Goal: Transaction & Acquisition: Purchase product/service

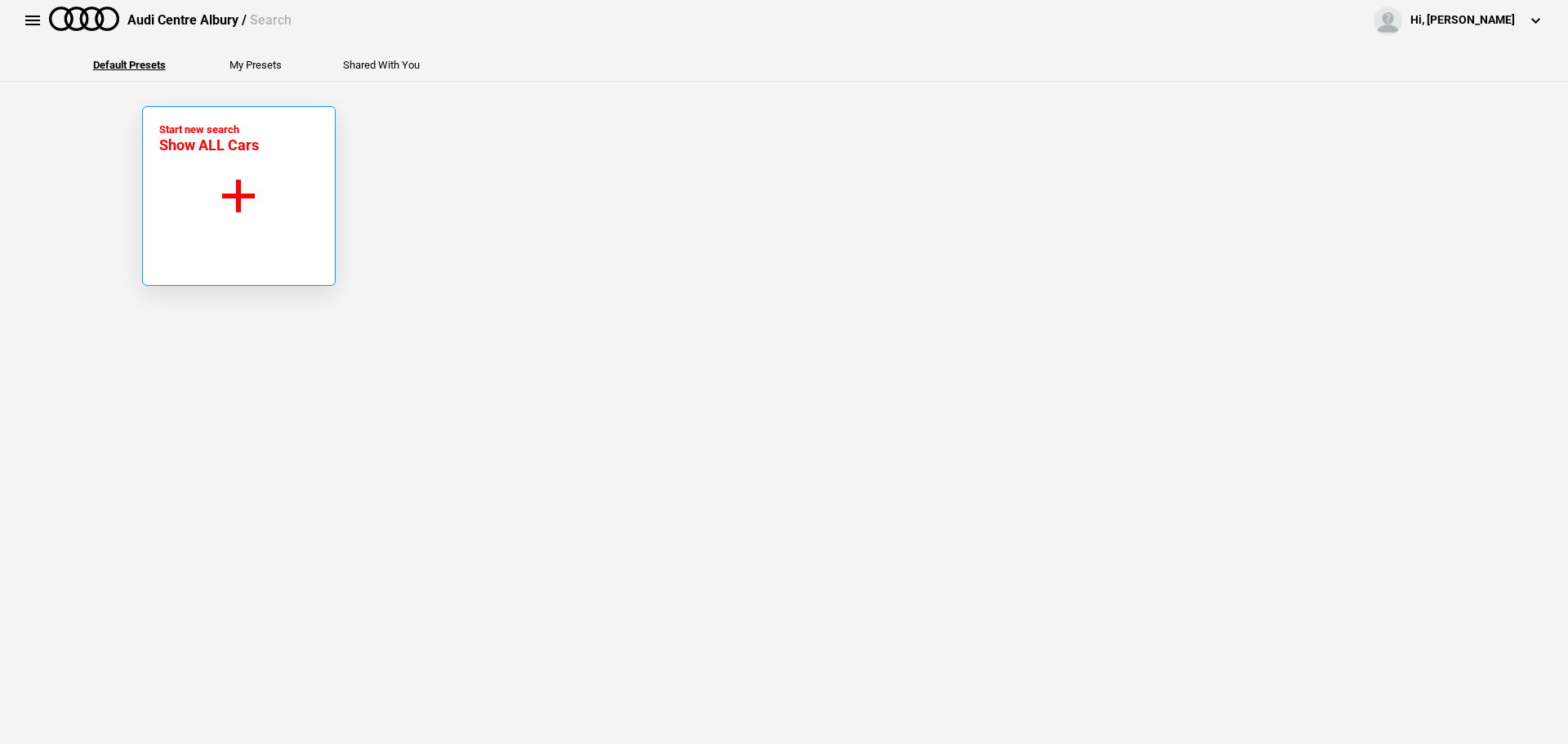
click at [224, 230] on button "Start new search Show ALL Cars" at bounding box center [238, 195] width 194 height 180
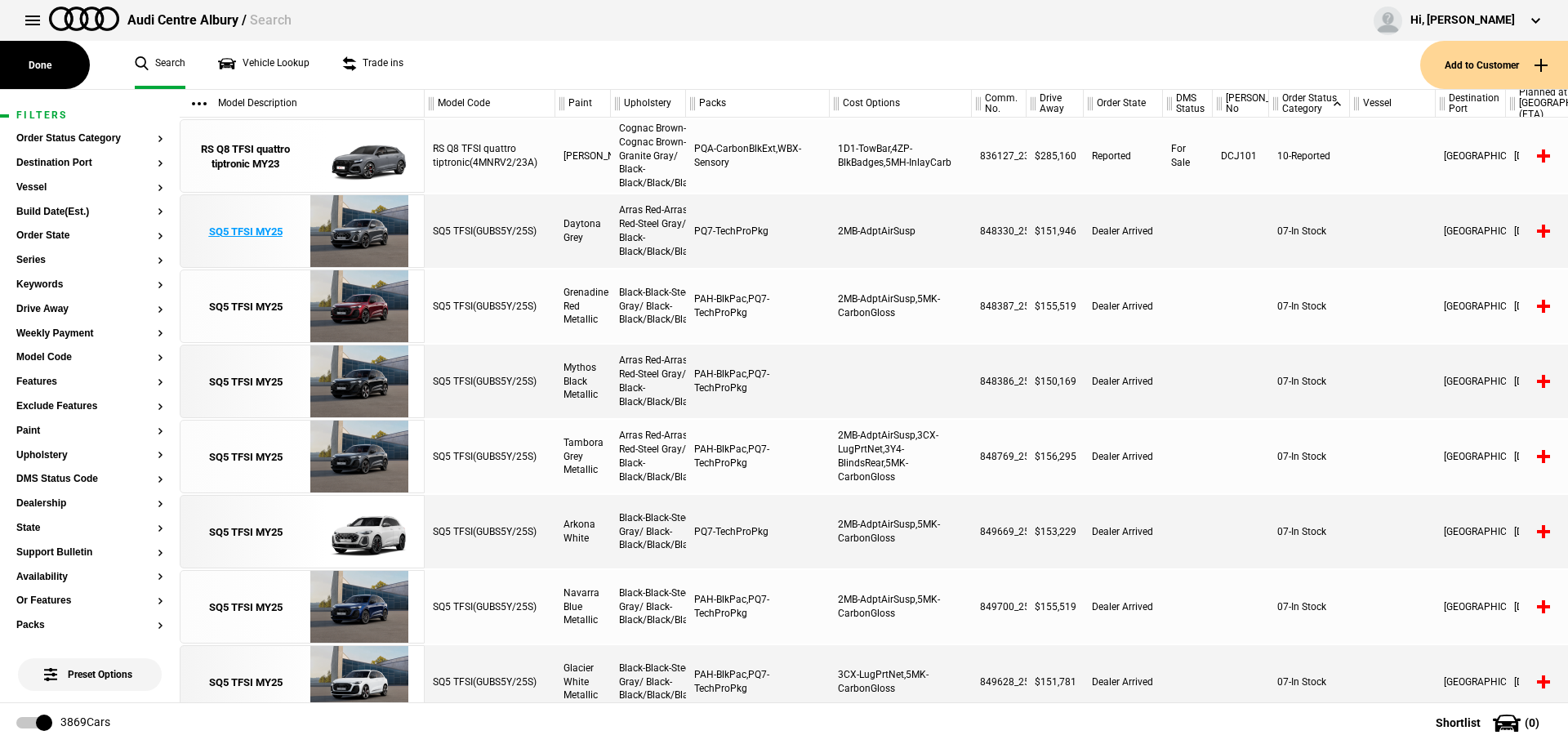
click at [252, 230] on div "SQ5 TFSI MY25" at bounding box center [246, 231] width 74 height 15
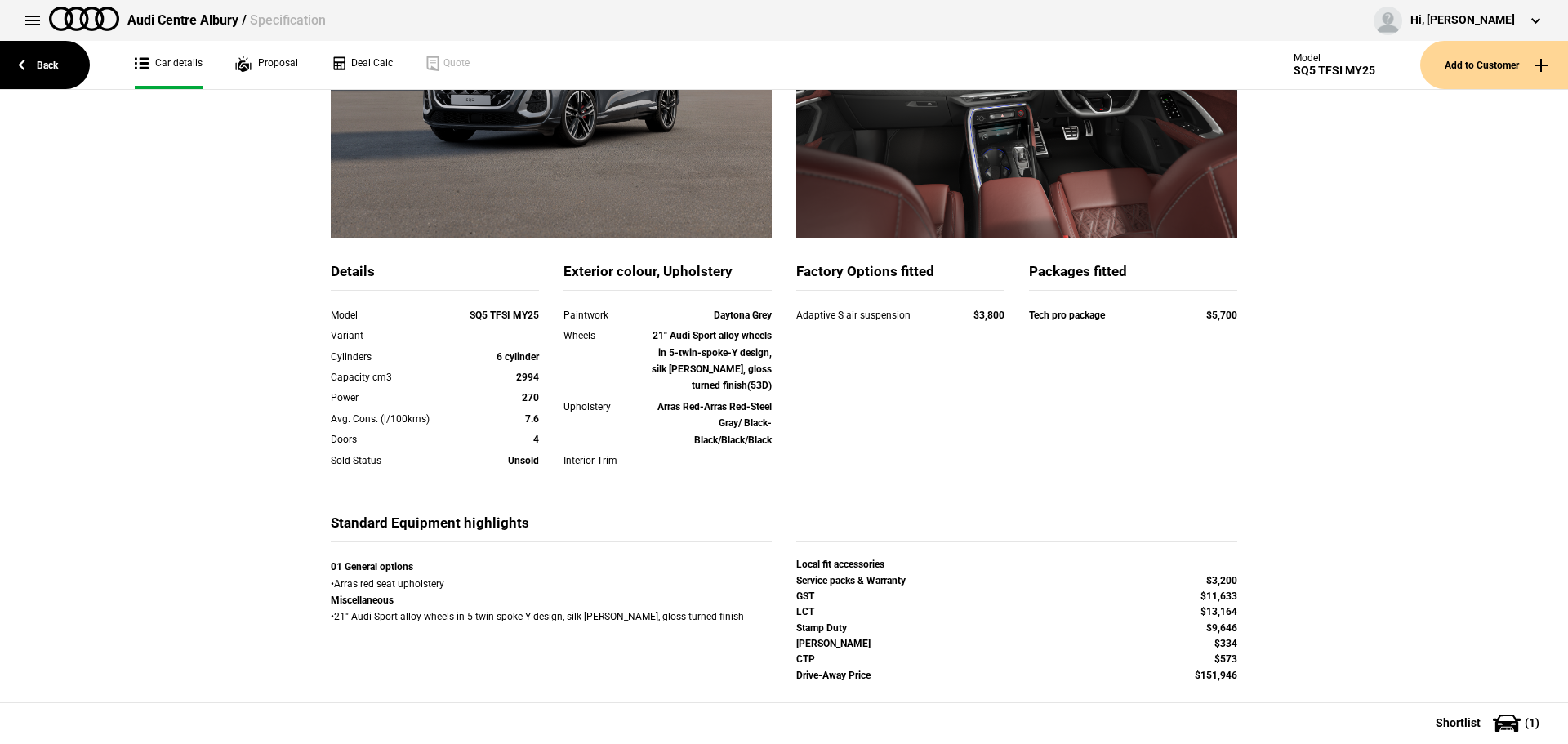
scroll to position [304, 0]
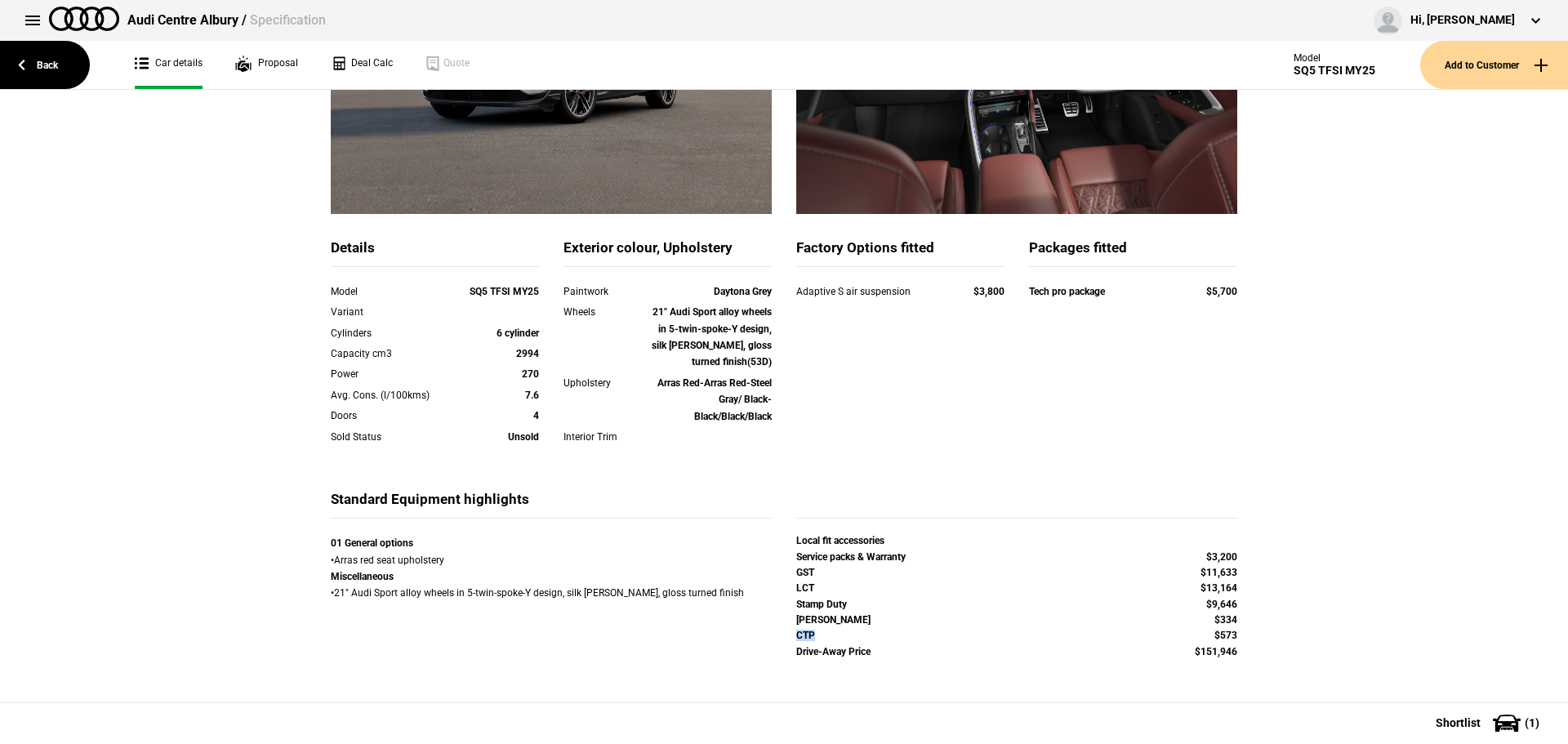
click at [819, 632] on div "CTP" at bounding box center [961, 634] width 330 height 11
click at [1031, 631] on div "CTP" at bounding box center [961, 634] width 330 height 11
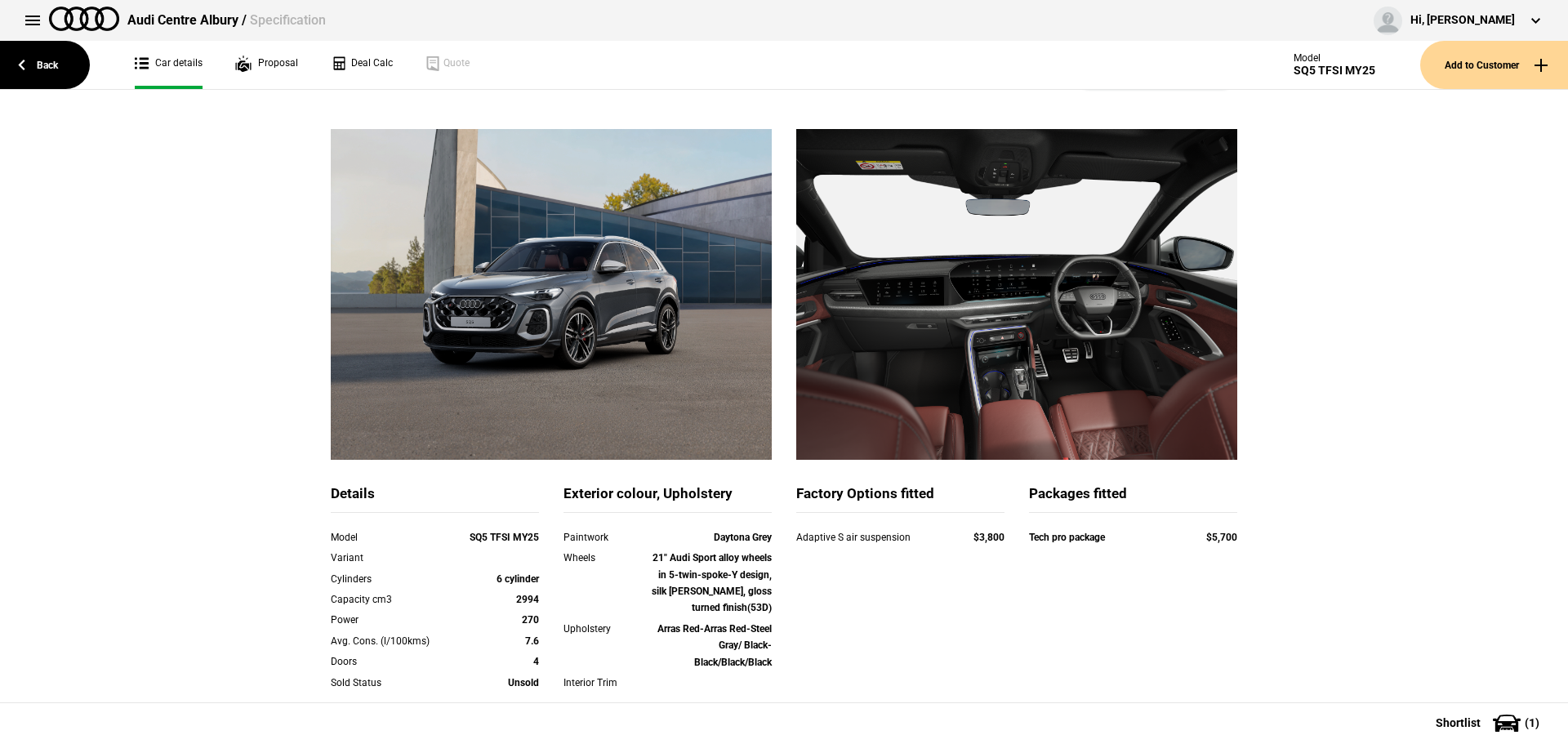
scroll to position [0, 0]
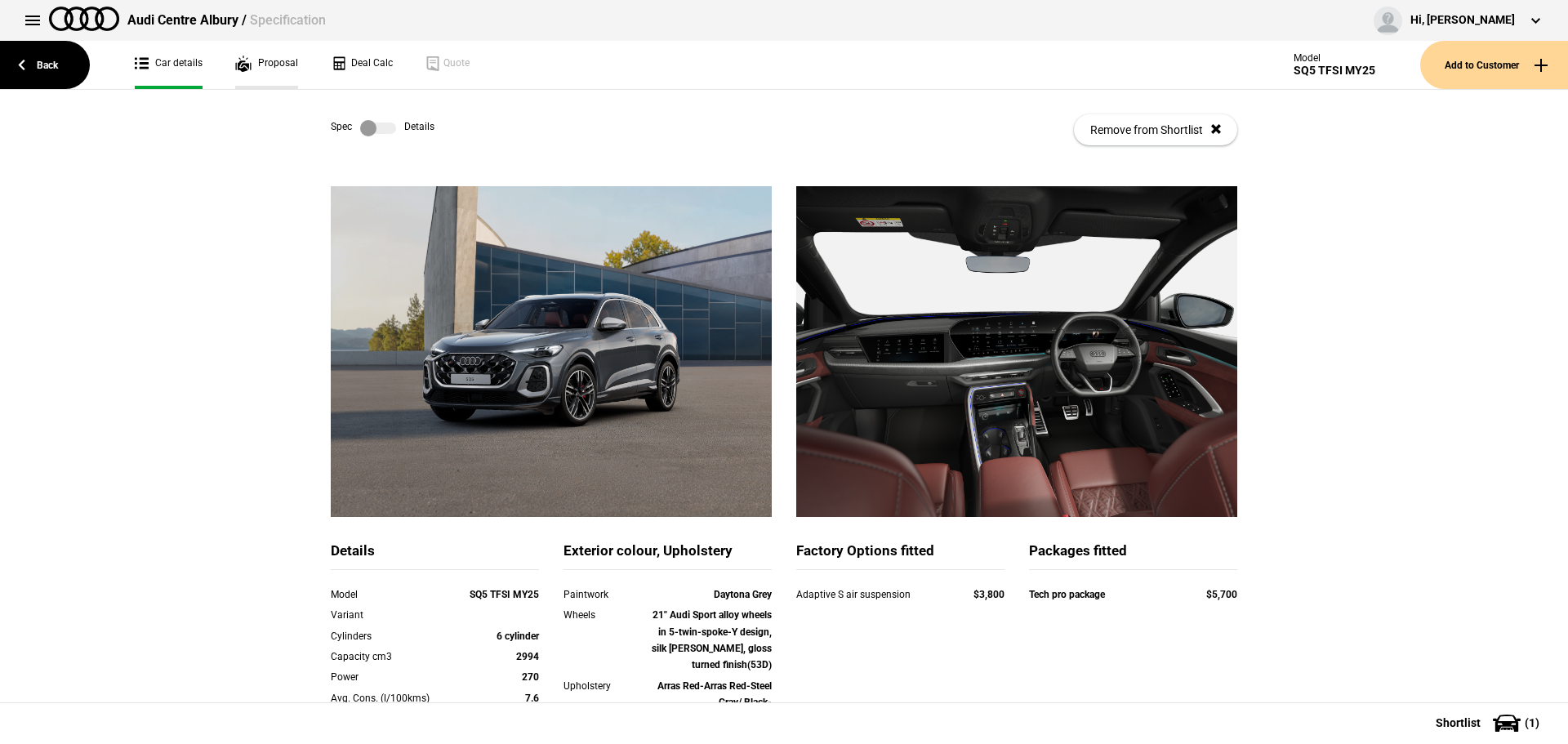
click at [268, 46] on link "Proposal" at bounding box center [266, 65] width 63 height 48
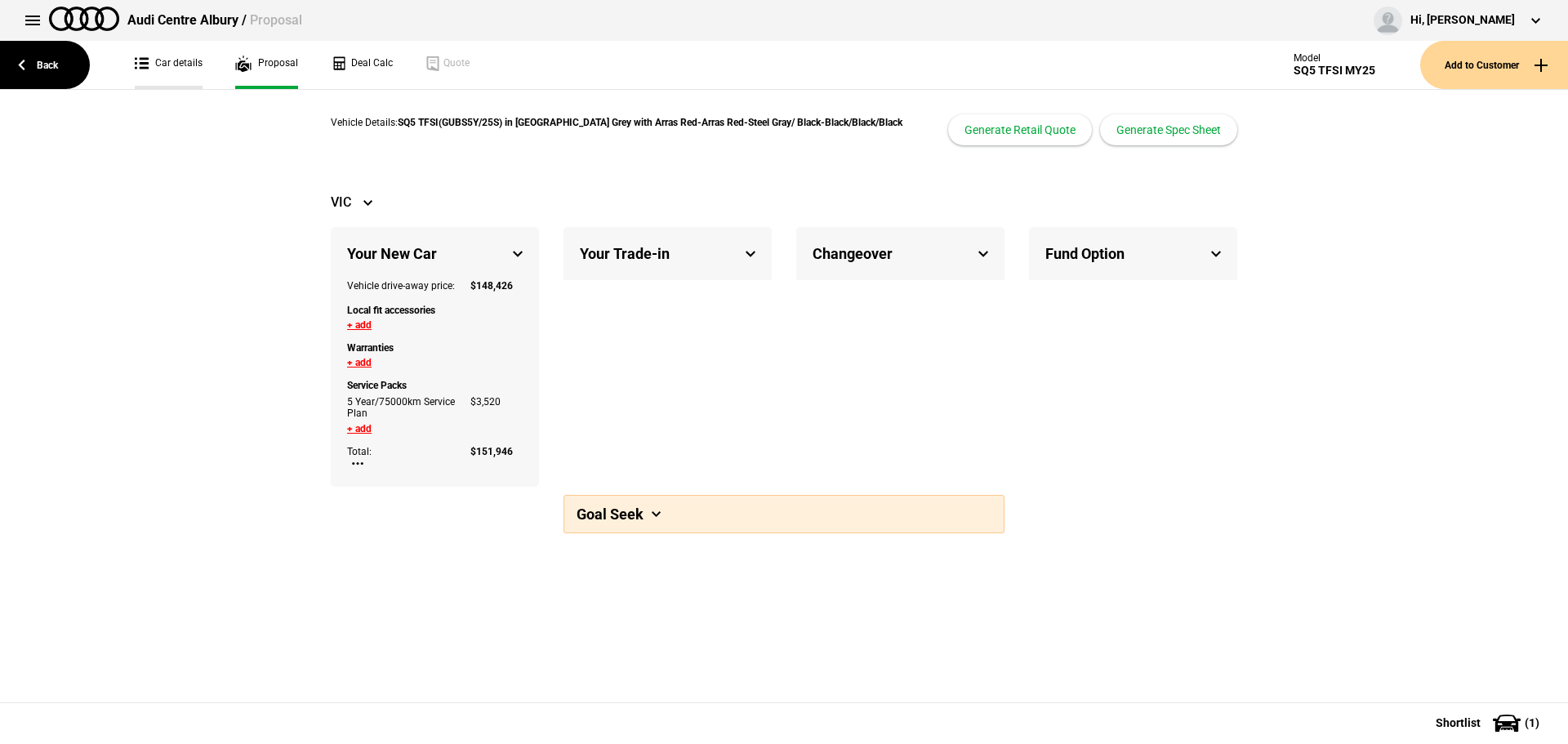
click at [181, 66] on link "Car details" at bounding box center [168, 65] width 67 height 48
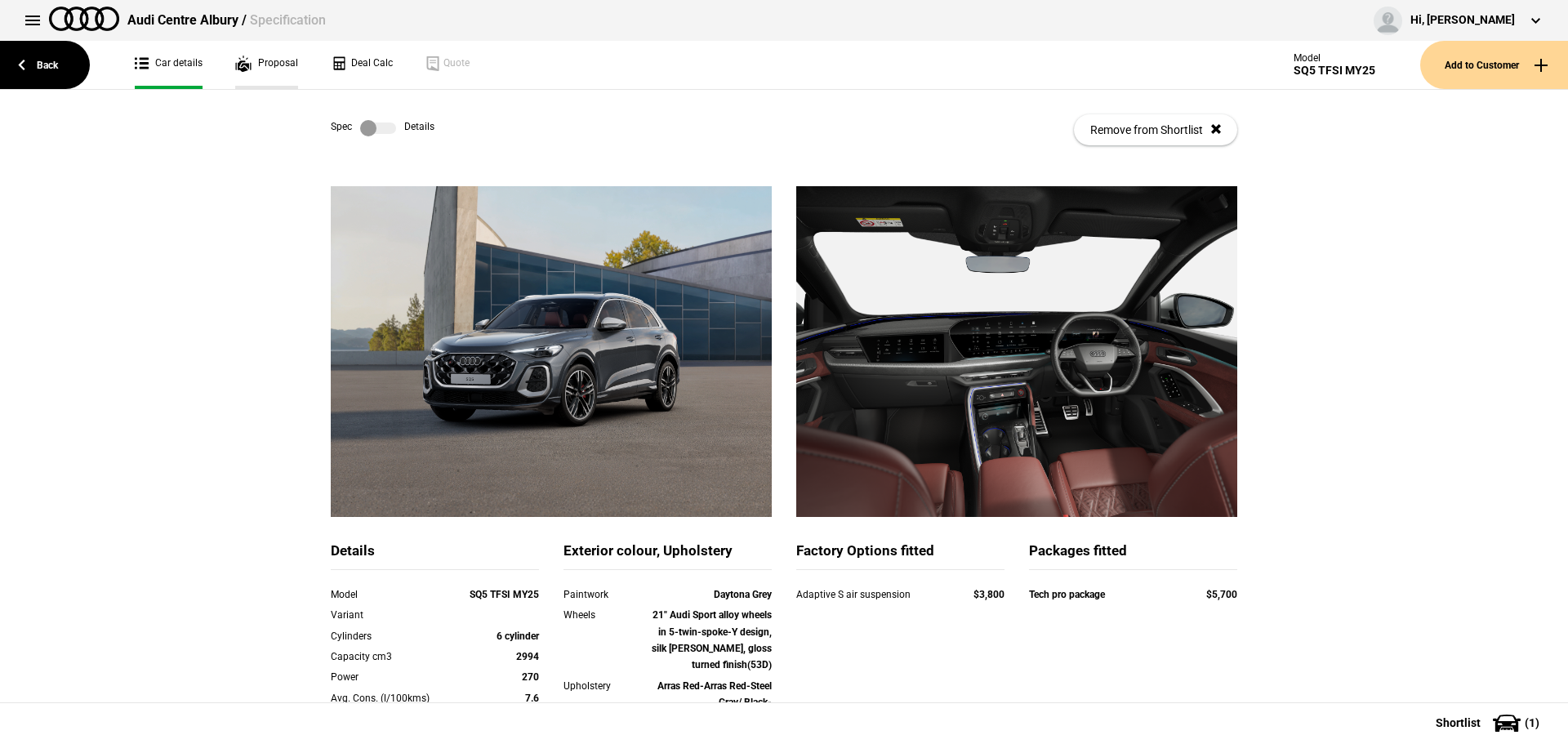
click at [253, 63] on link "Proposal" at bounding box center [266, 65] width 63 height 48
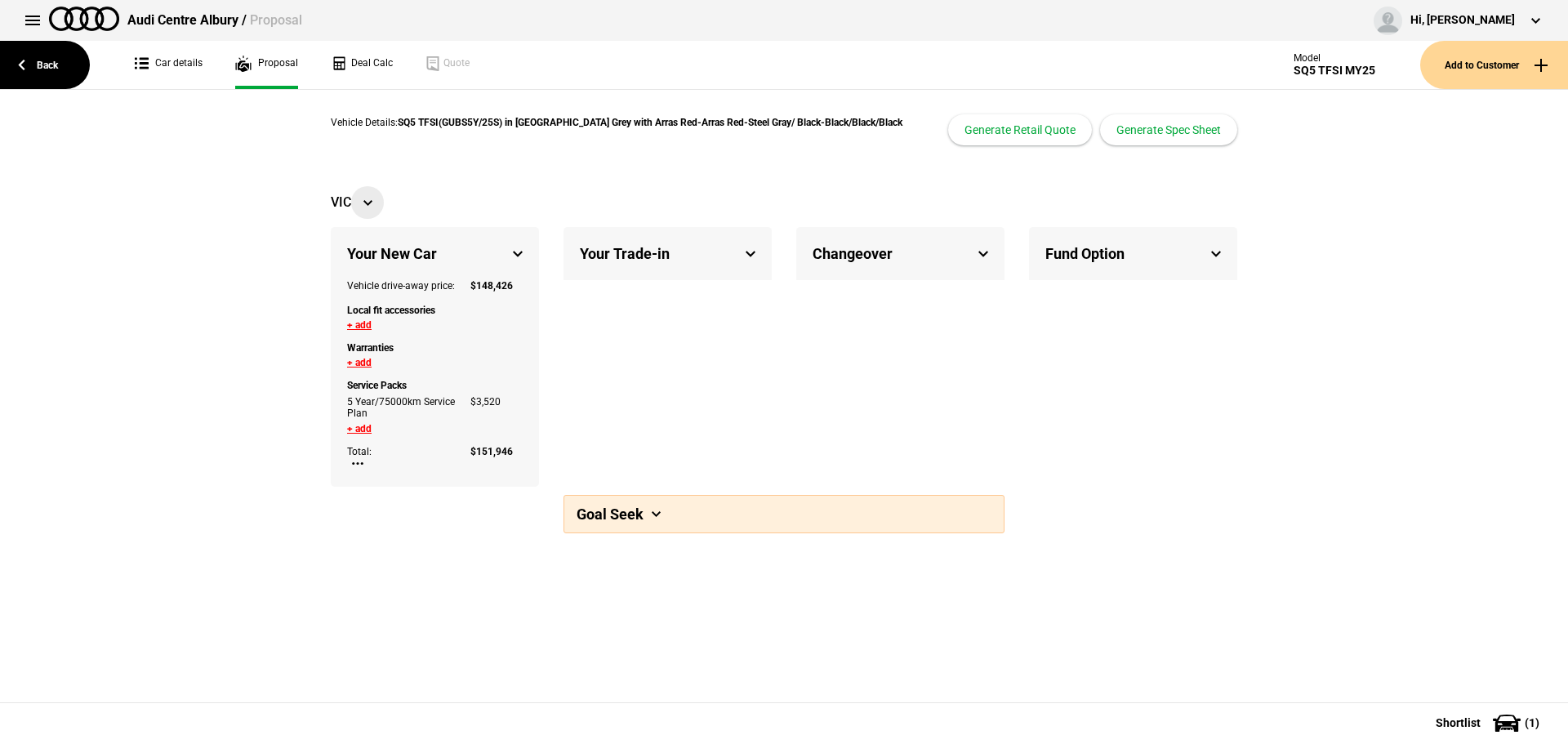
click at [367, 209] on button at bounding box center [367, 202] width 32 height 32
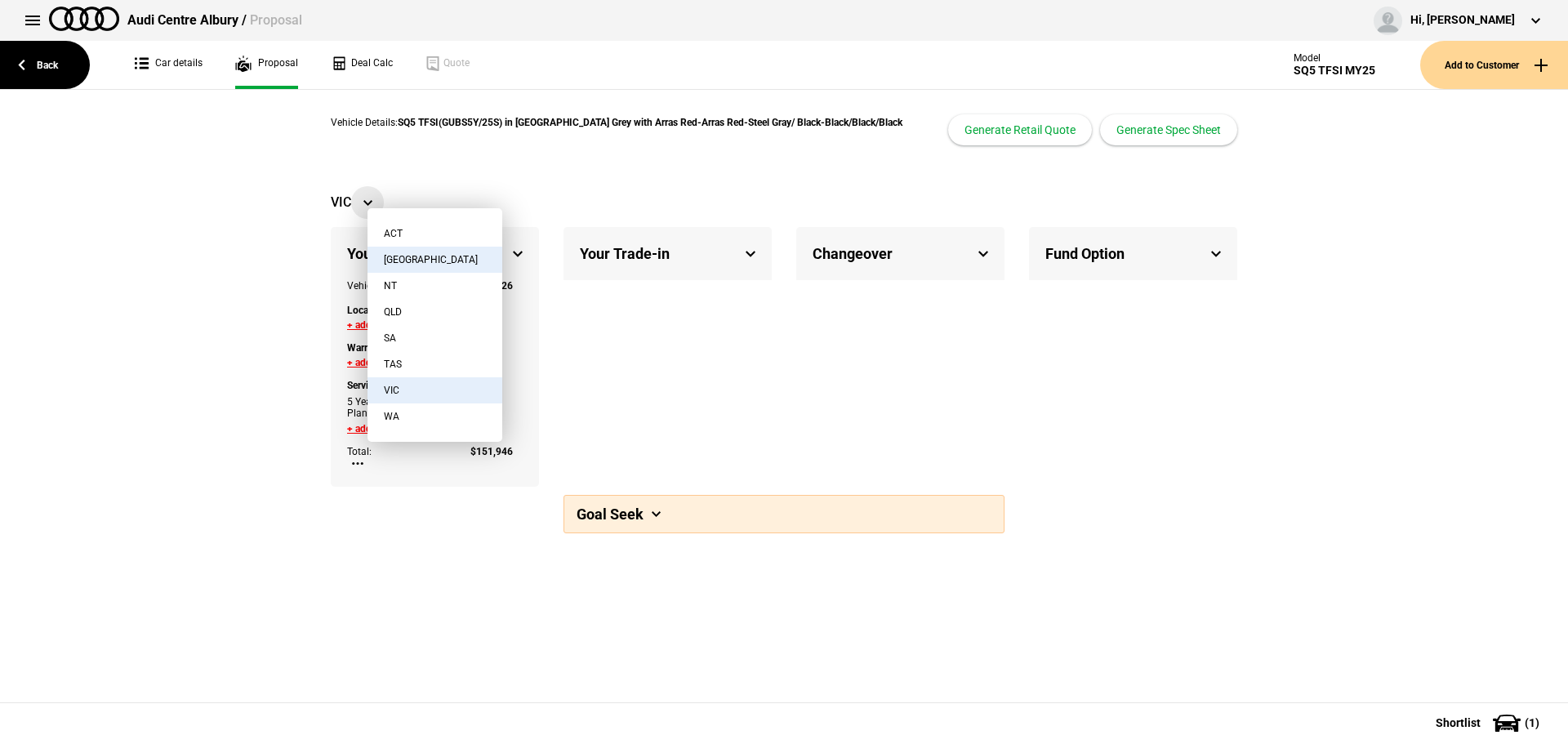
click at [390, 260] on button "[GEOGRAPHIC_DATA]" at bounding box center [435, 259] width 135 height 26
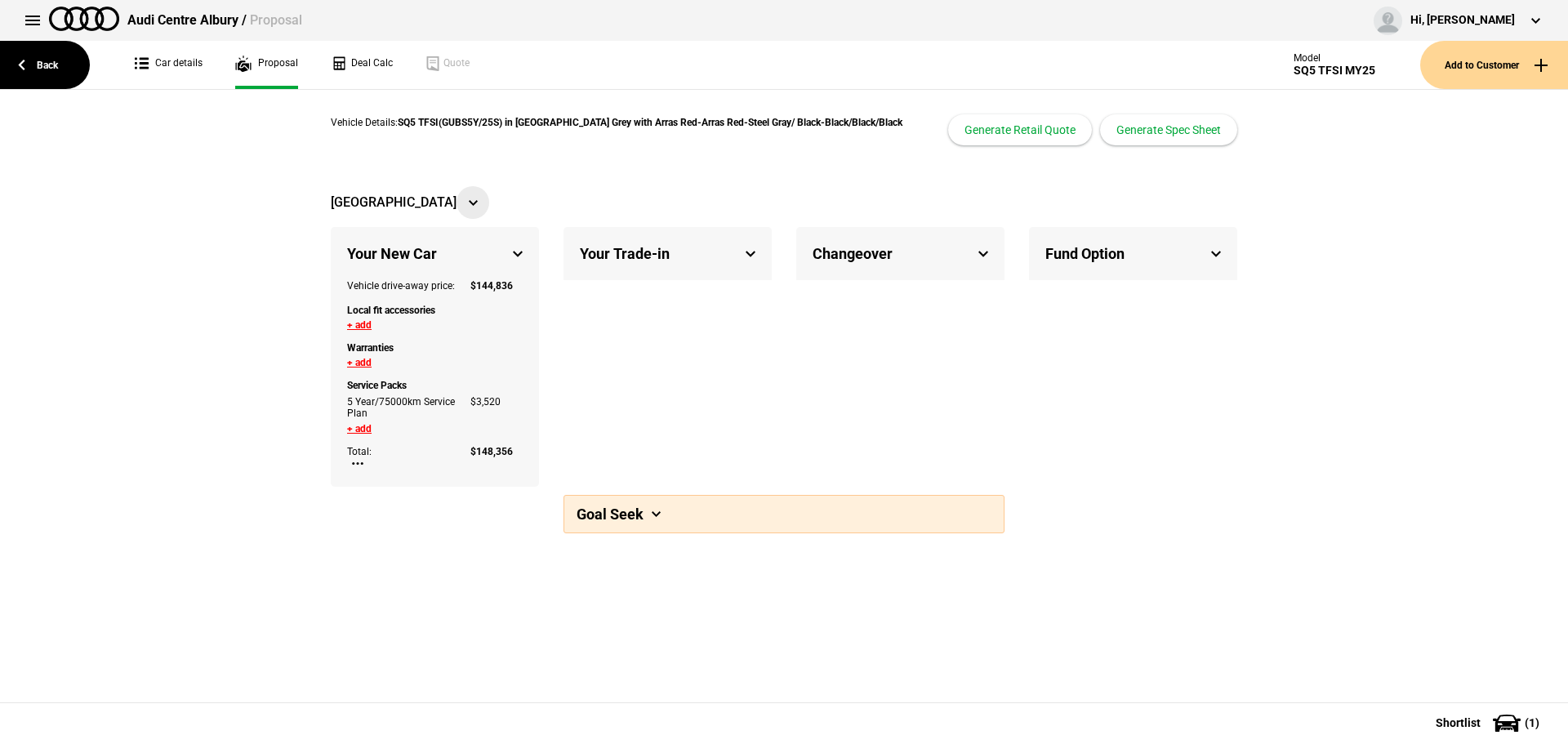
click at [457, 198] on button at bounding box center [472, 202] width 32 height 32
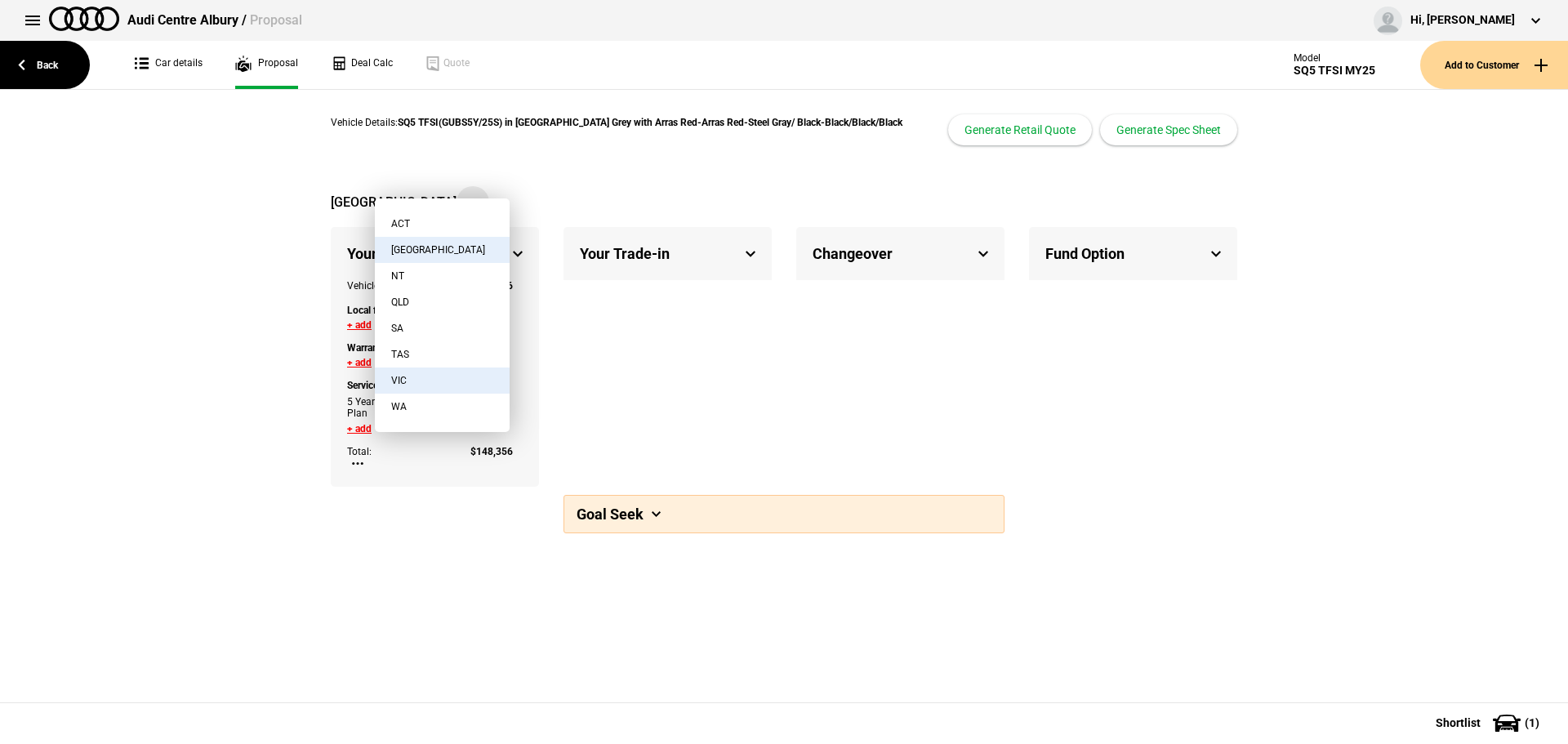
click at [408, 378] on button "VIC" at bounding box center [443, 380] width 135 height 26
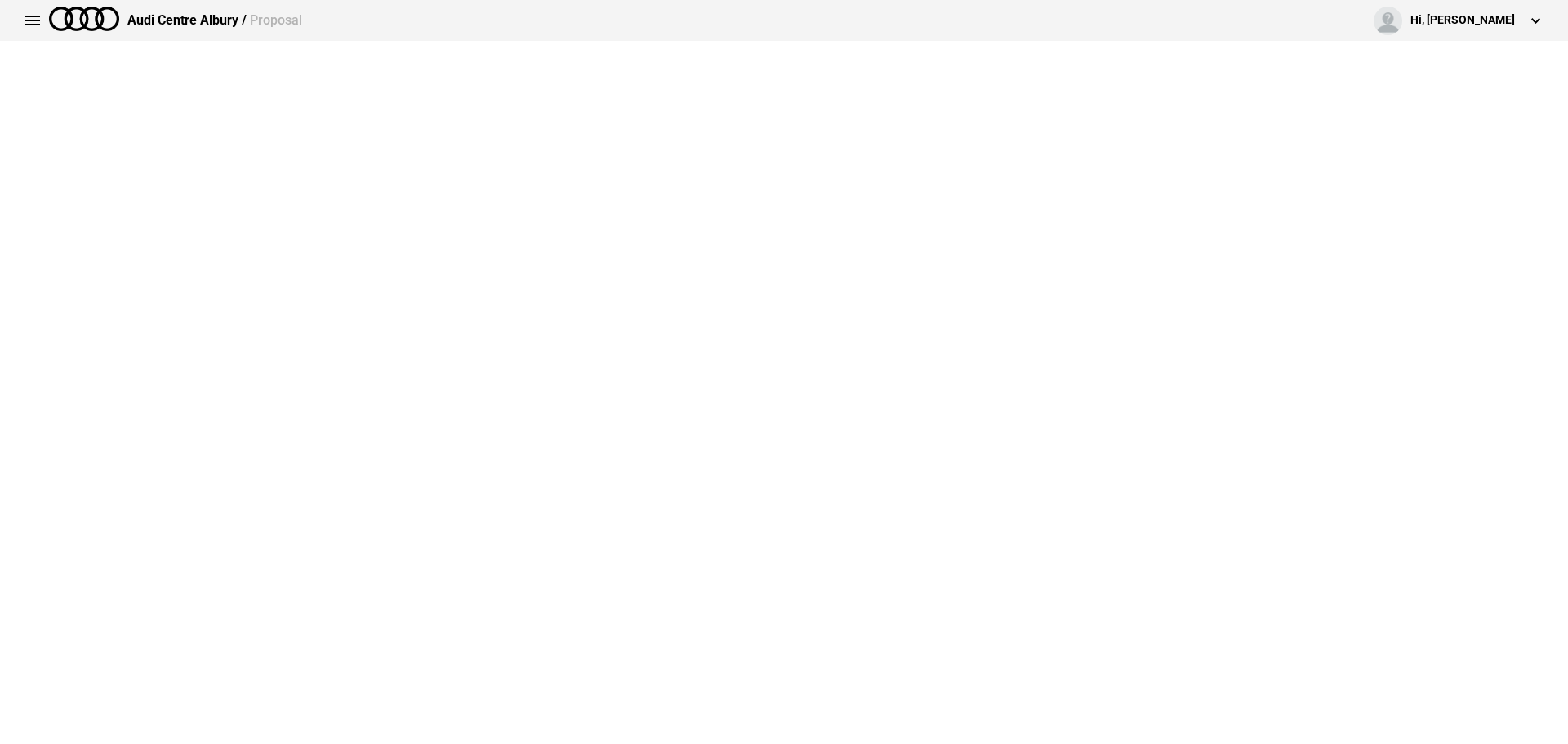
click at [82, 16] on img at bounding box center [84, 18] width 70 height 25
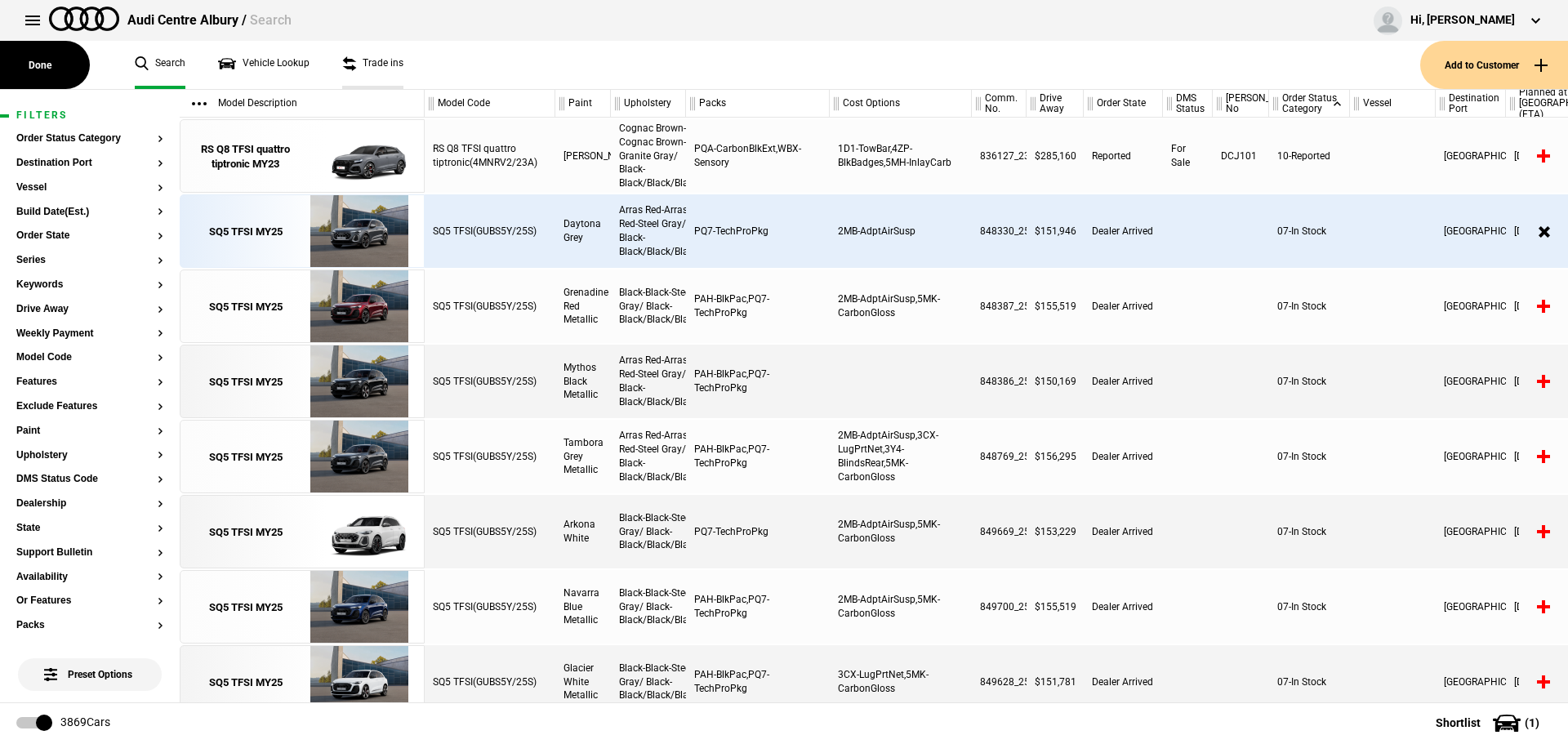
click at [343, 58] on link "Trade ins" at bounding box center [372, 65] width 61 height 48
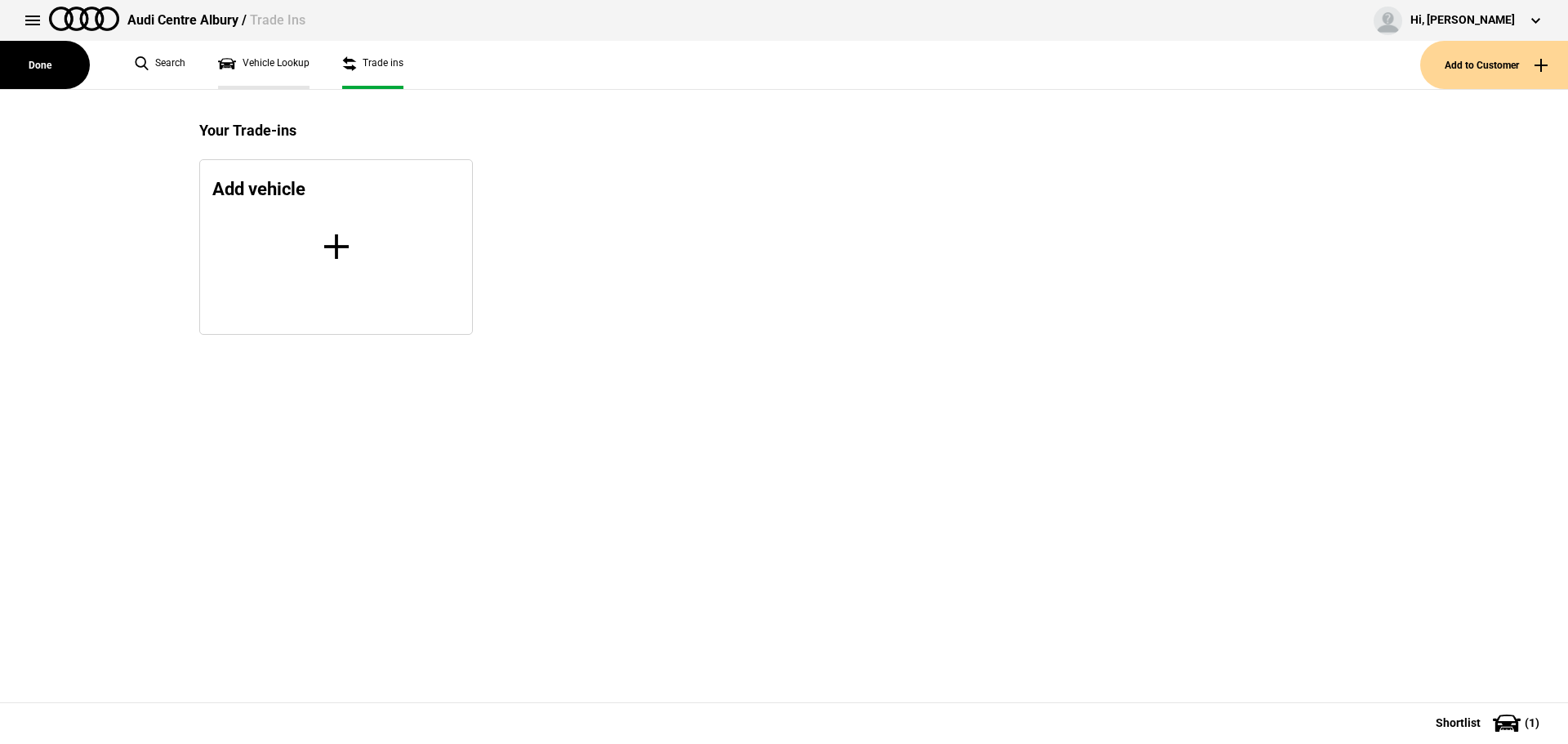
click at [277, 62] on link "Vehicle Lookup" at bounding box center [264, 65] width 91 height 48
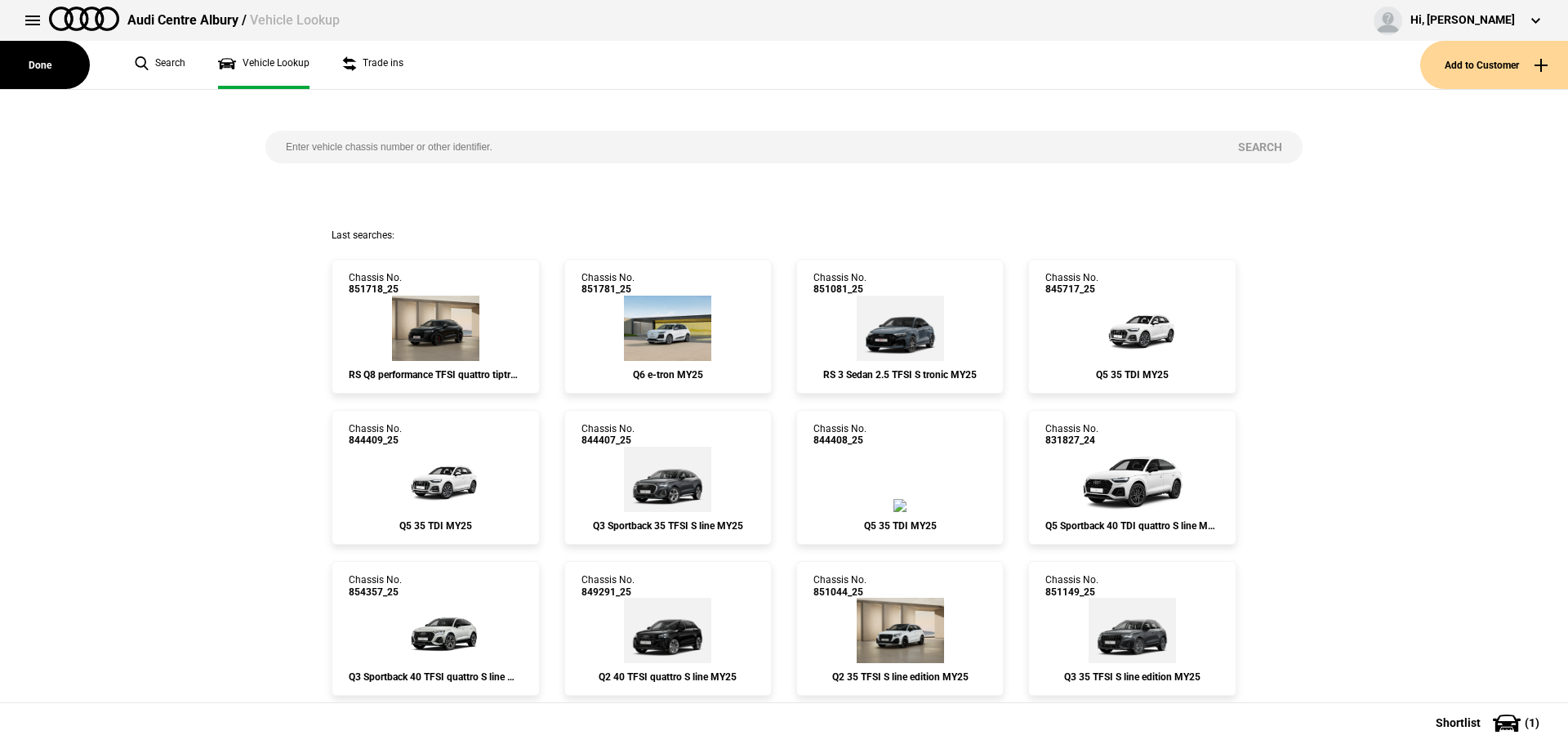
click at [414, 145] on input "search" at bounding box center [741, 146] width 952 height 32
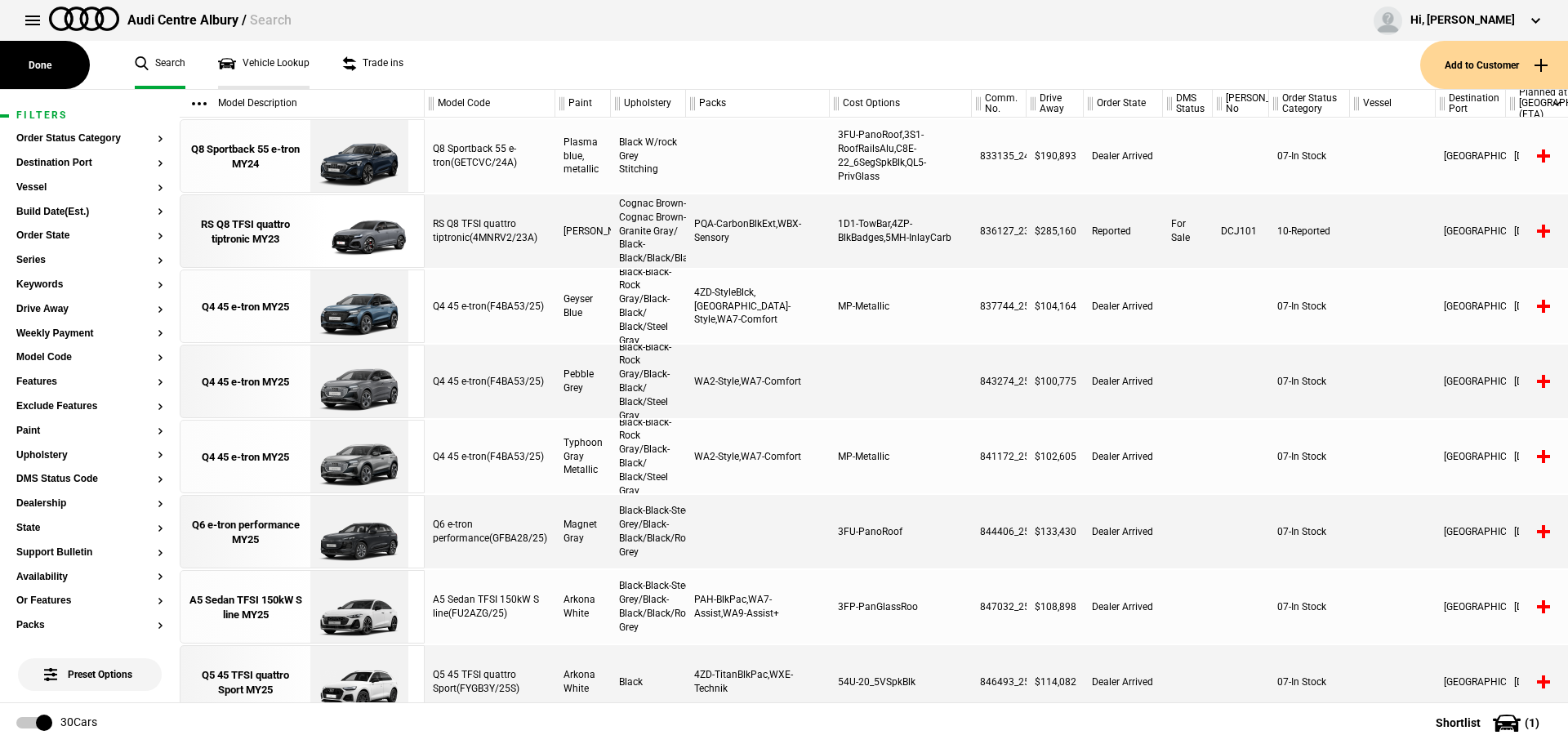
click at [258, 66] on link "Vehicle Lookup" at bounding box center [264, 65] width 91 height 48
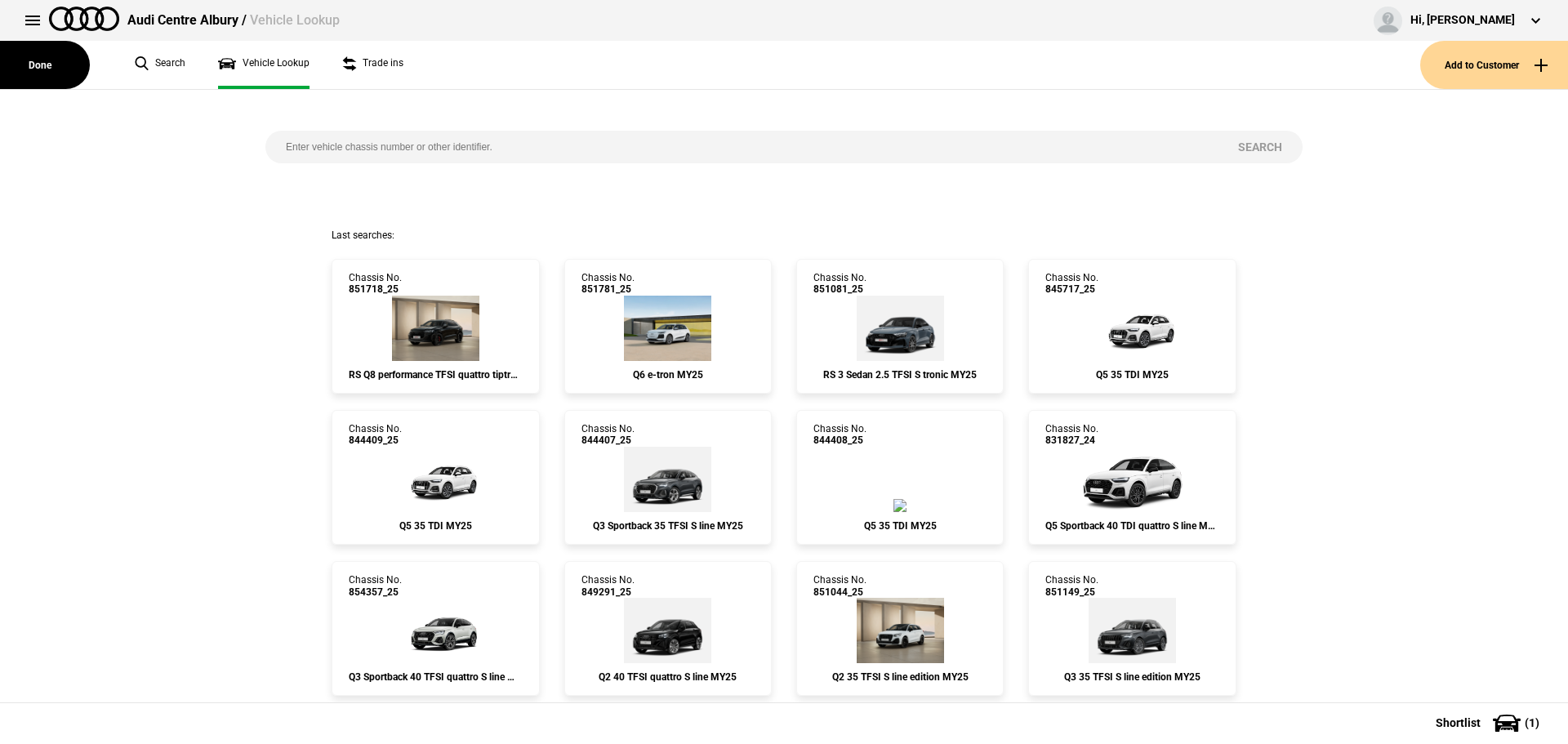
click at [373, 155] on input "search" at bounding box center [741, 146] width 952 height 32
type input "850397"
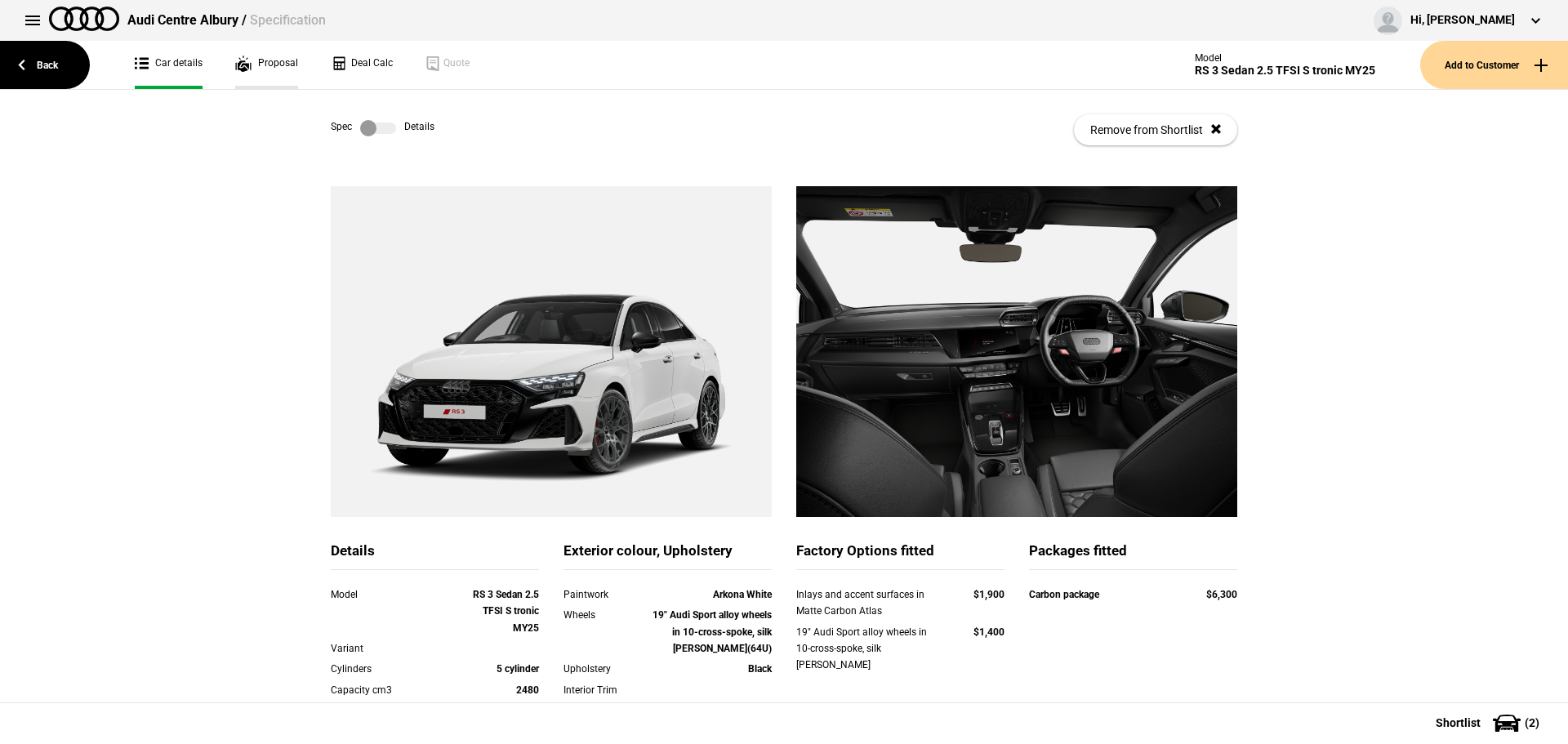
click at [292, 60] on link "Proposal" at bounding box center [266, 65] width 63 height 48
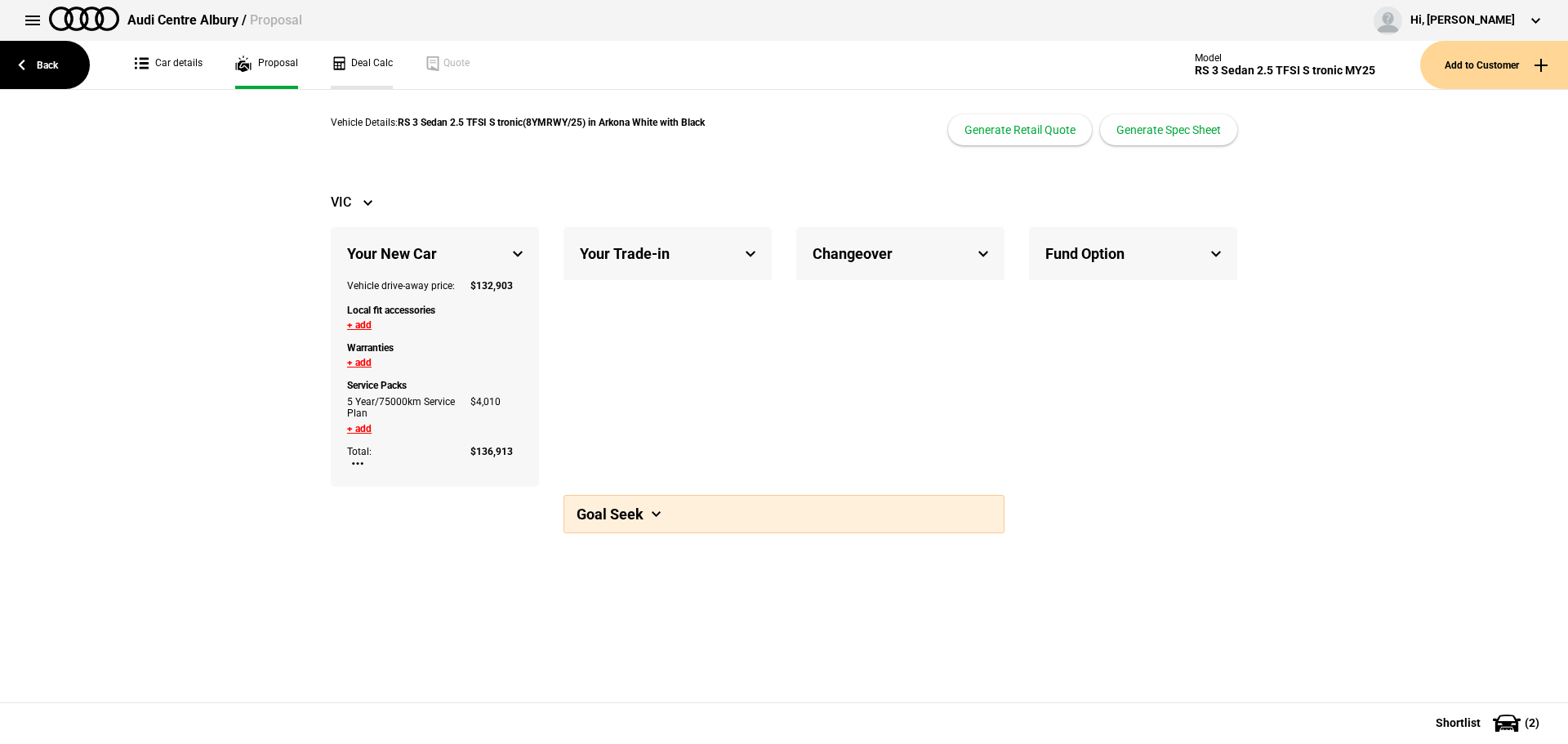
click at [343, 69] on link "Deal Calc" at bounding box center [361, 65] width 62 height 48
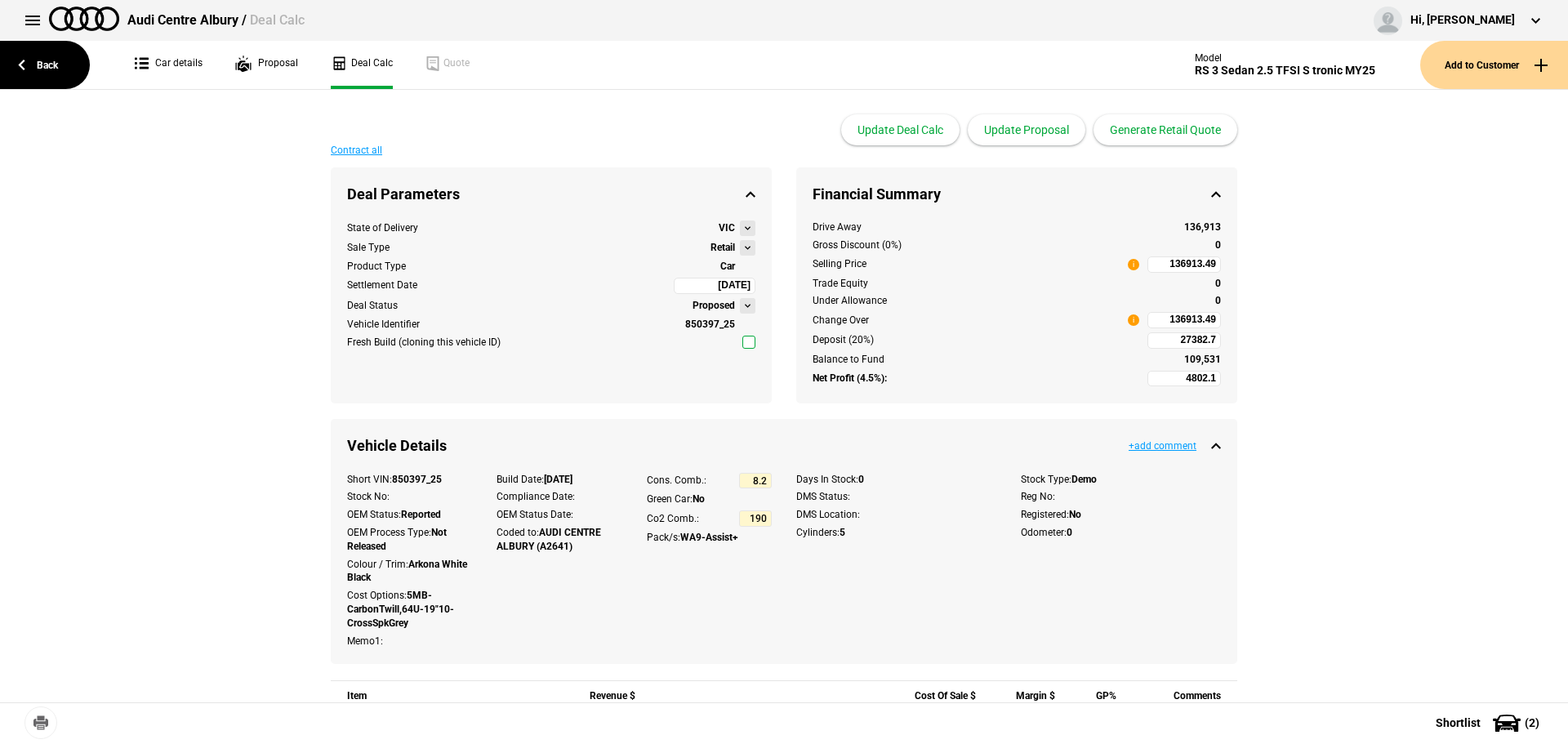
click at [39, 21] on button at bounding box center [32, 20] width 32 height 32
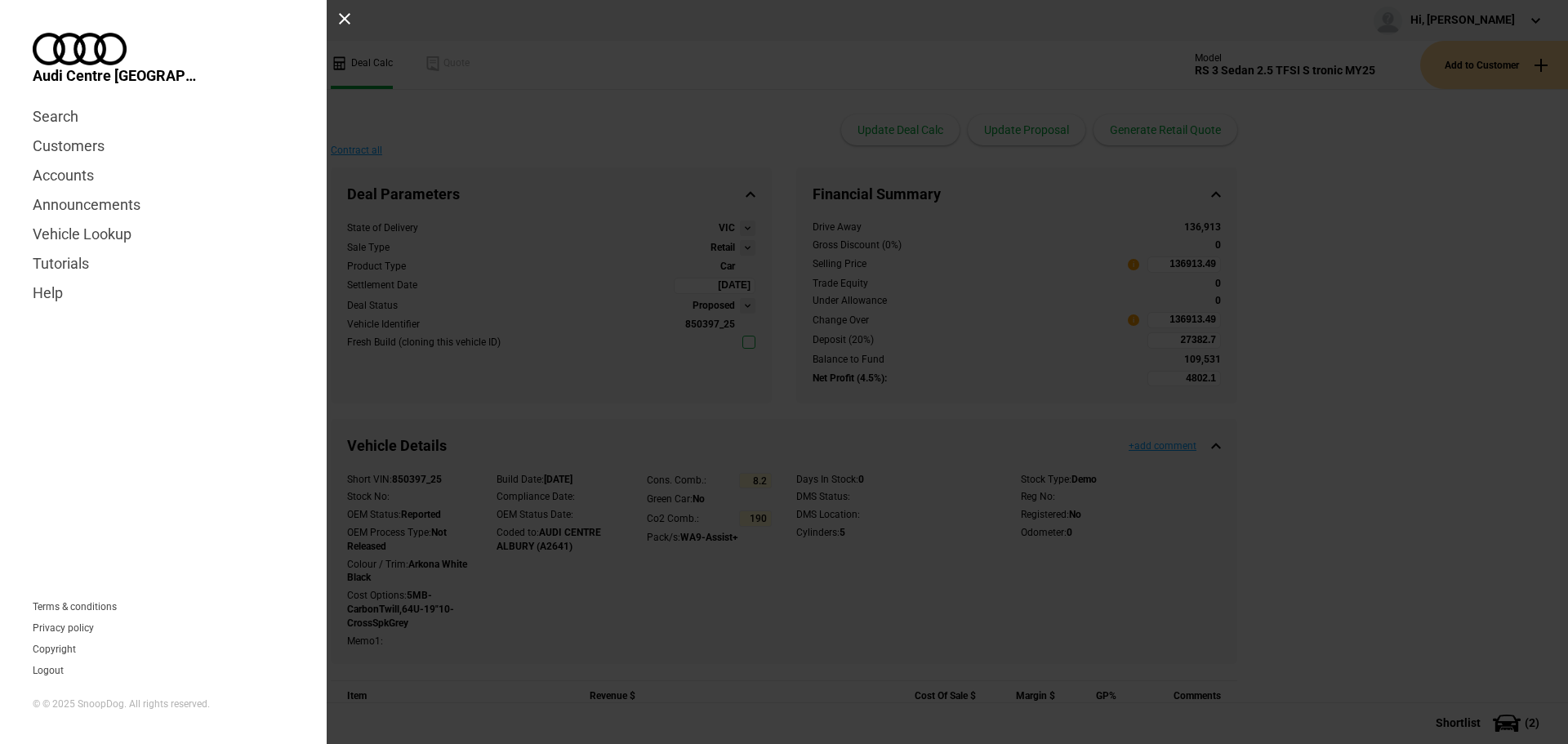
click at [345, 17] on div at bounding box center [344, 18] width 13 height 13
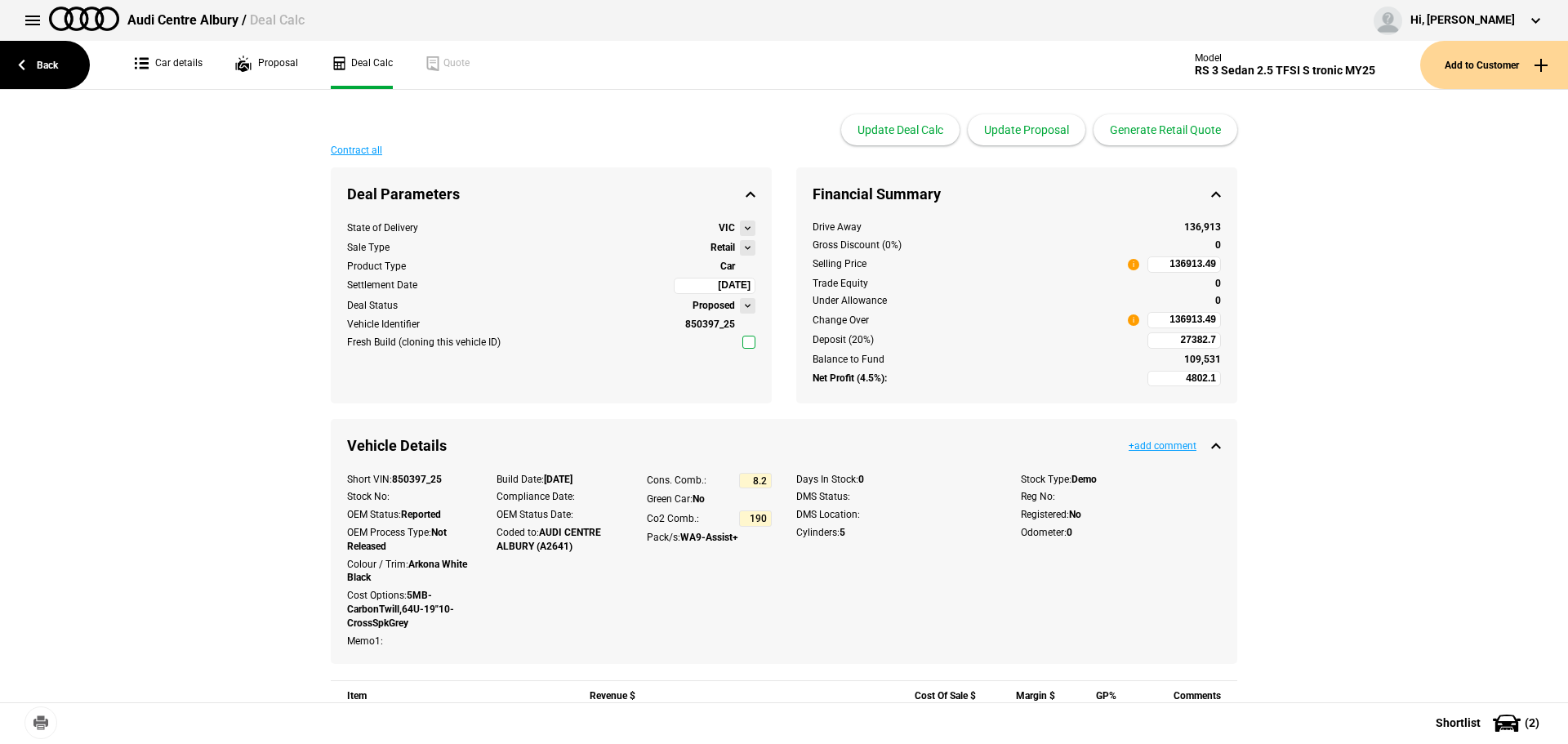
click at [89, 28] on img at bounding box center [84, 18] width 70 height 25
click at [42, 60] on link "Back" at bounding box center [45, 65] width 89 height 48
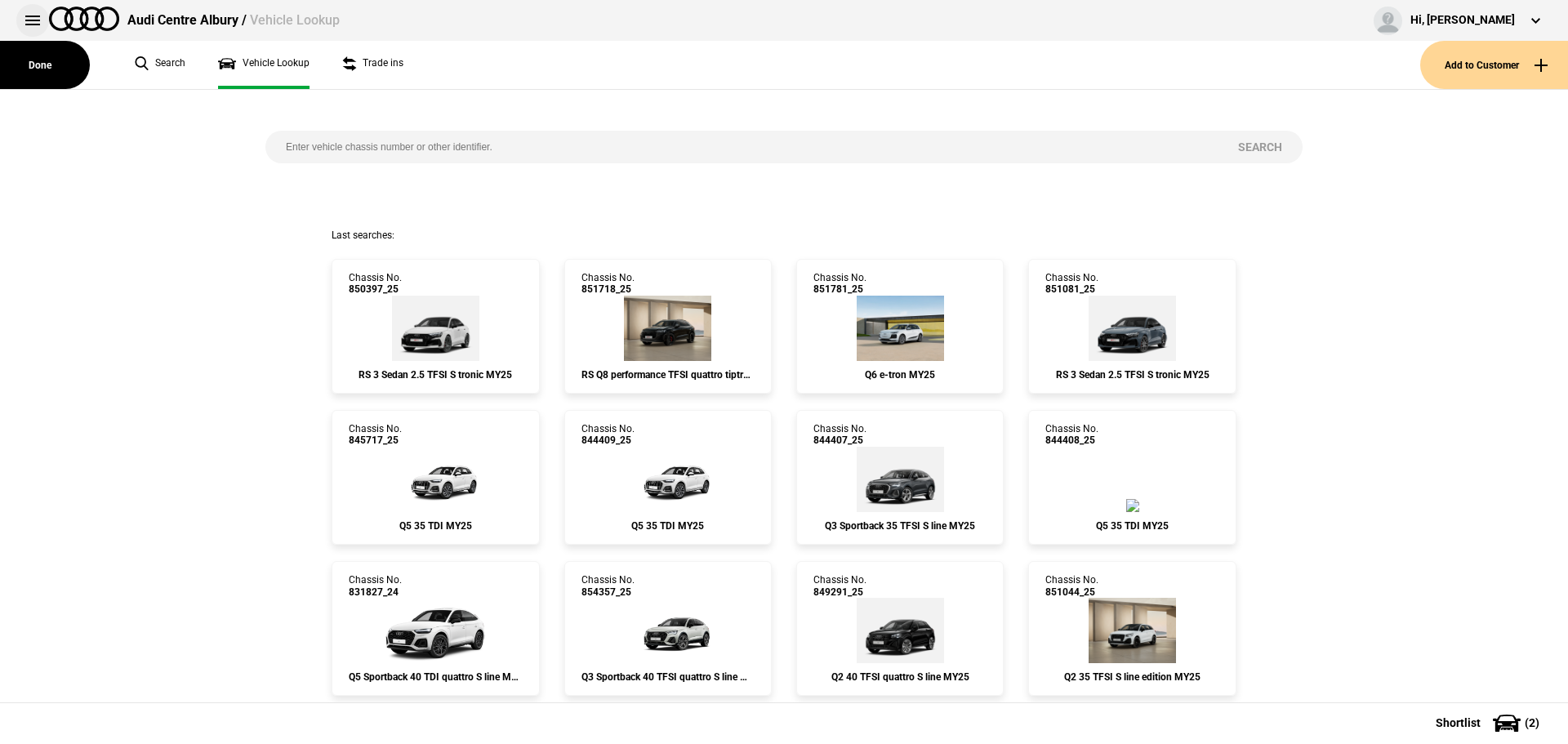
click at [33, 16] on button at bounding box center [32, 20] width 32 height 32
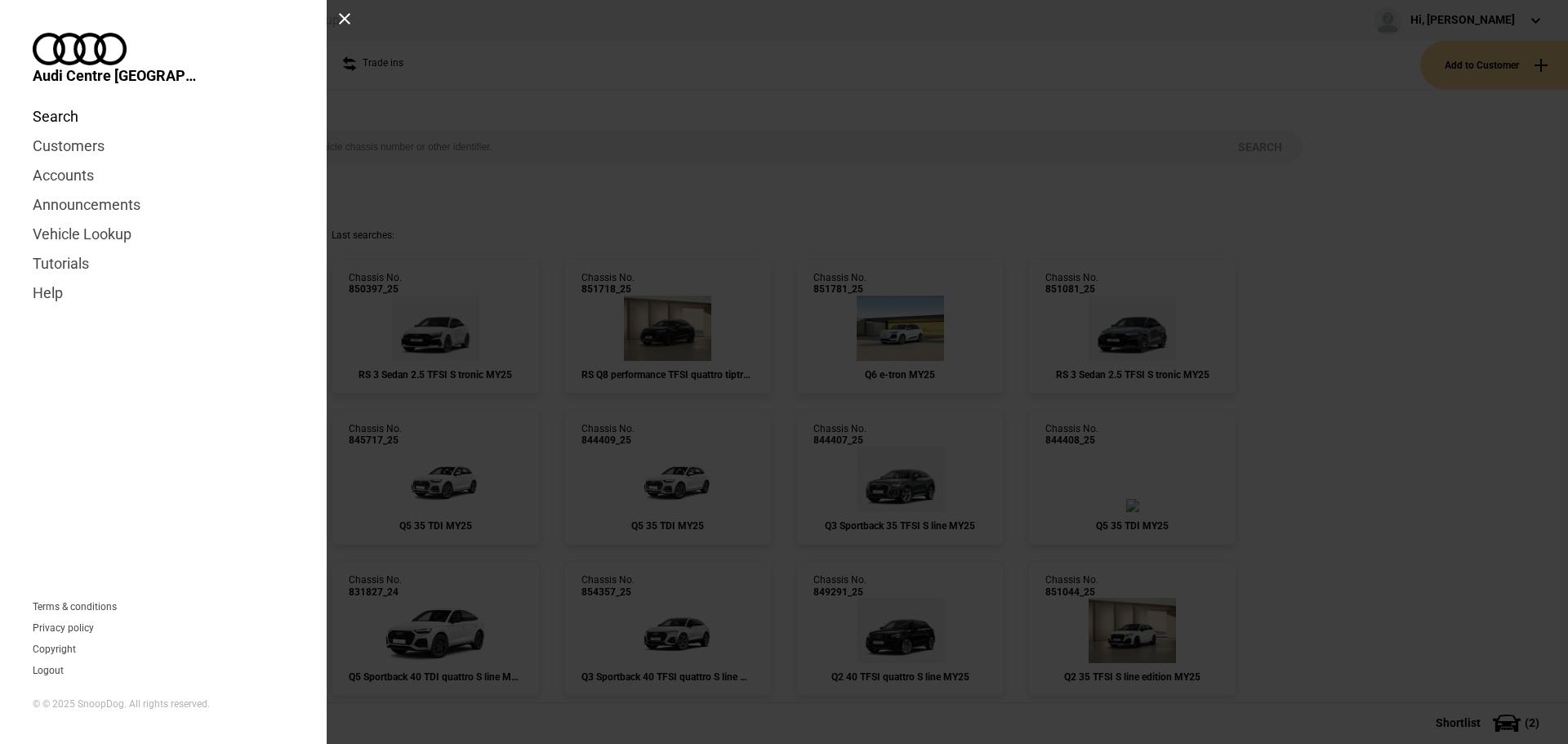
click at [58, 102] on link "Search" at bounding box center [163, 117] width 261 height 30
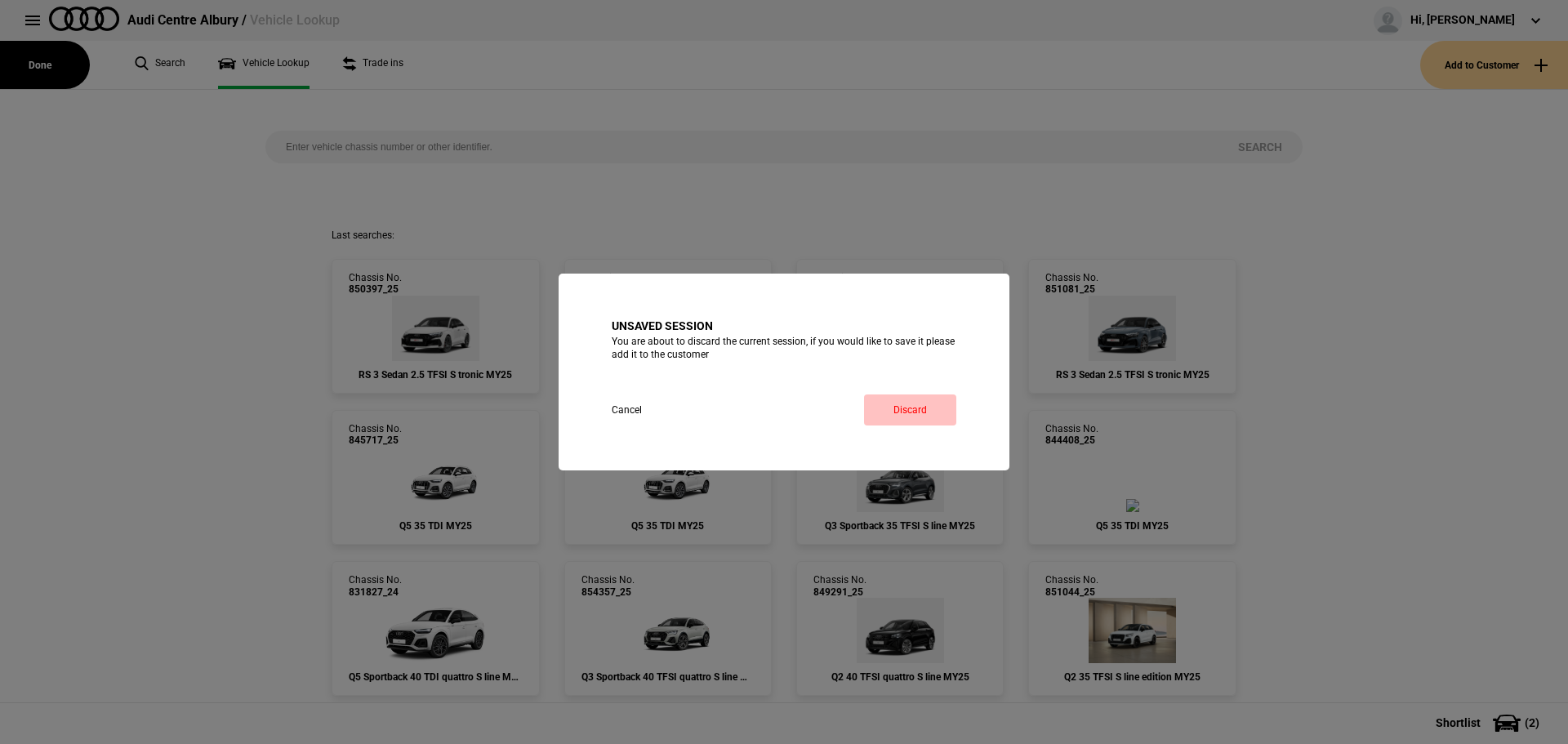
click at [901, 398] on link "Discard" at bounding box center [910, 409] width 92 height 31
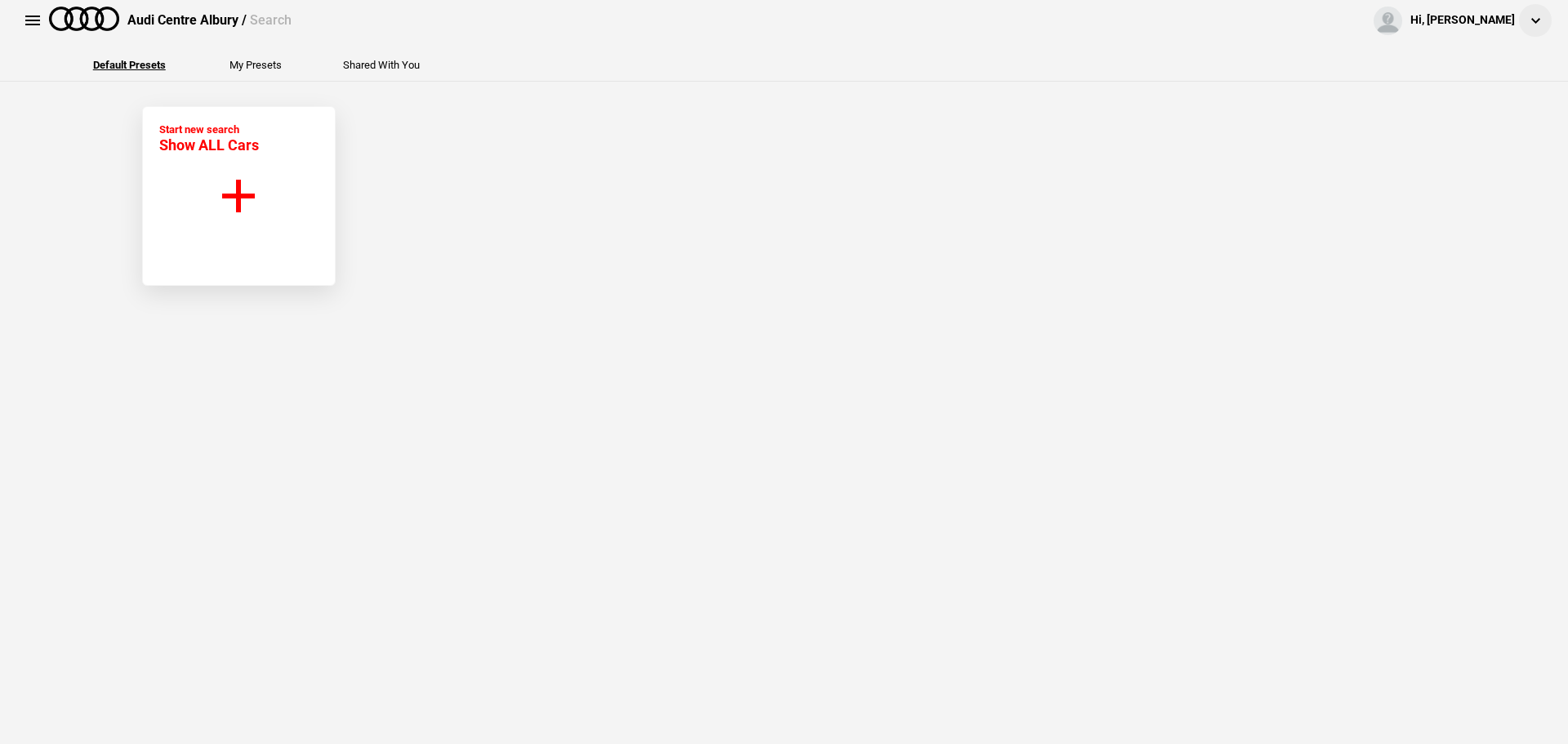
click at [1529, 11] on button at bounding box center [1535, 20] width 32 height 32
click at [1132, 75] on div "Default Presets My Presets Shared With You" at bounding box center [784, 61] width 1593 height 41
